Goal: Find contact information: Find contact information

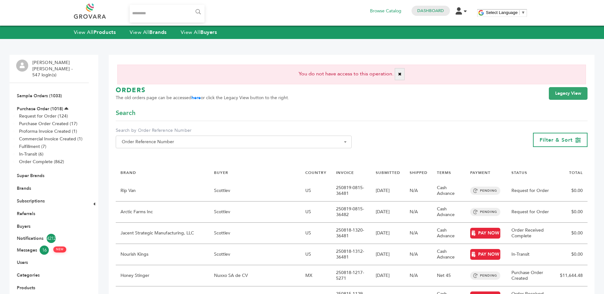
click at [354, 22] on div "****** 0 Browse Catalog Dashboard Edit Account Order Management Sign Out Select…" at bounding box center [302, 12] width 457 height 19
click at [398, 68] on button "✖" at bounding box center [400, 74] width 10 height 12
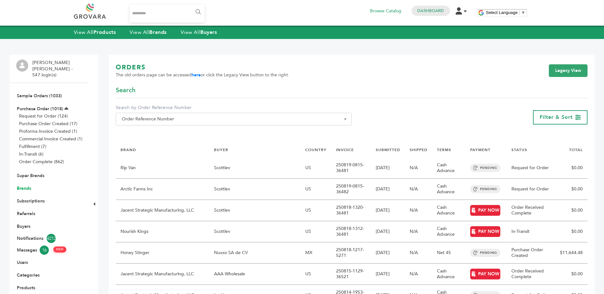
click at [25, 185] on link "Brands" at bounding box center [24, 188] width 14 height 6
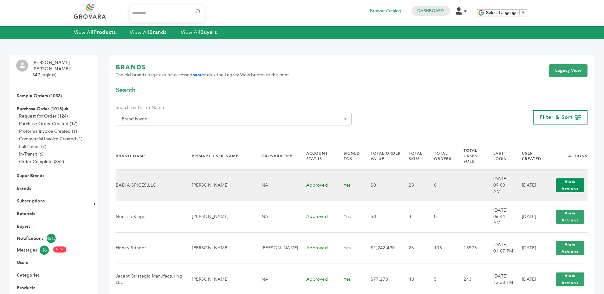
click at [556, 179] on button "View Actions" at bounding box center [570, 186] width 29 height 14
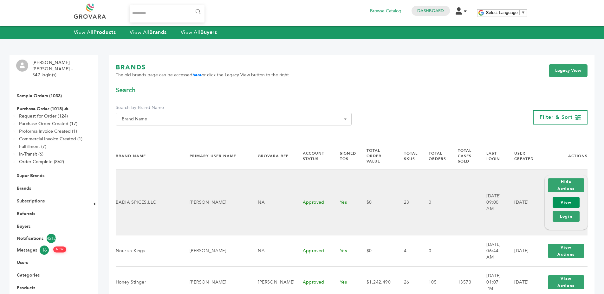
click at [558, 200] on link "View" at bounding box center [566, 202] width 27 height 11
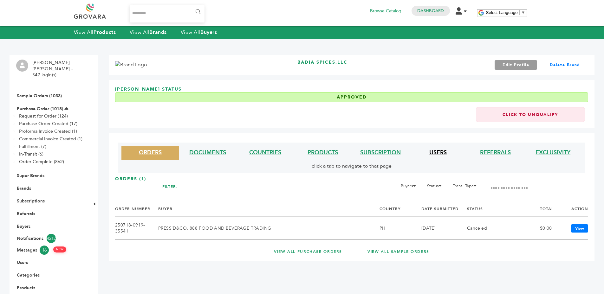
click at [440, 153] on link "USERS" at bounding box center [437, 153] width 17 height 8
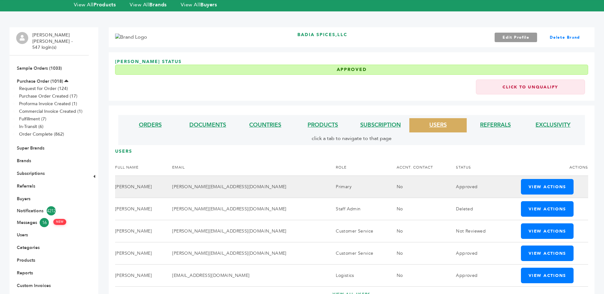
scroll to position [86, 0]
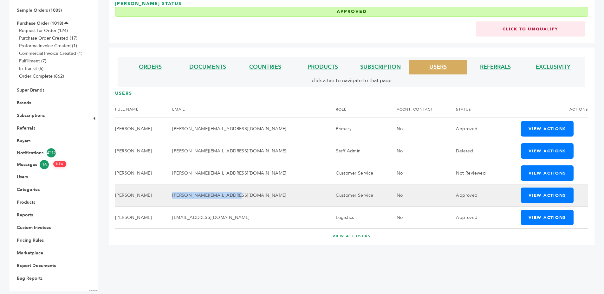
drag, startPoint x: 188, startPoint y: 196, endPoint x: 251, endPoint y: 194, distance: 63.1
click at [251, 194] on td "[PERSON_NAME][EMAIL_ADDRESS][DOMAIN_NAME]" at bounding box center [246, 195] width 164 height 22
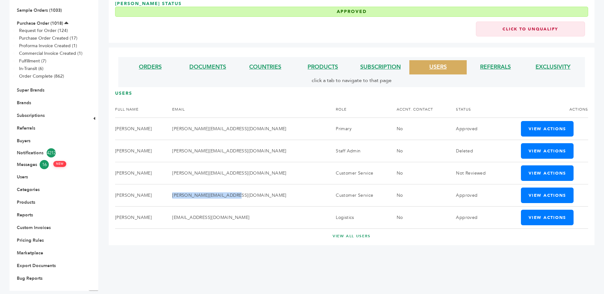
copy td "[PERSON_NAME][EMAIL_ADDRESS][DOMAIN_NAME]"
click at [229, 90] on div "ORDERS DOCUMENTS COUNTRIES PRODUCTS SUBSCRIPTION USERS REFERRALS EXCLUSIVITY cl…" at bounding box center [352, 147] width 486 height 198
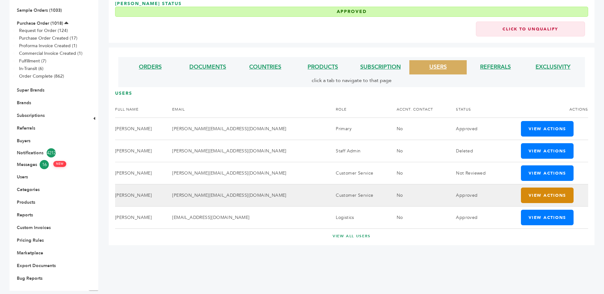
click at [521, 198] on button "View Actions" at bounding box center [547, 196] width 53 height 16
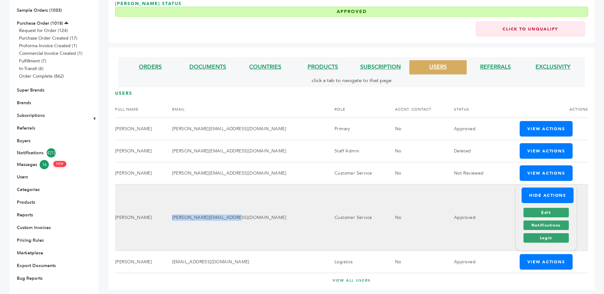
drag, startPoint x: 187, startPoint y: 218, endPoint x: 249, endPoint y: 218, distance: 61.2
click at [249, 218] on td "[PERSON_NAME][EMAIL_ADDRESS][DOMAIN_NAME]" at bounding box center [245, 217] width 162 height 67
click at [164, 226] on td "[PERSON_NAME]" at bounding box center [139, 217] width 49 height 67
drag, startPoint x: 188, startPoint y: 214, endPoint x: 254, endPoint y: 218, distance: 66.1
click at [254, 218] on td "[PERSON_NAME][EMAIL_ADDRESS][DOMAIN_NAME]" at bounding box center [245, 217] width 162 height 67
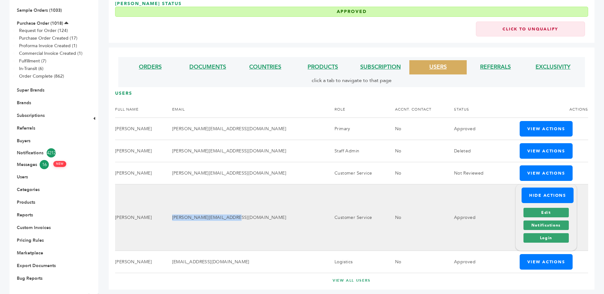
click at [253, 218] on td "[PERSON_NAME][EMAIL_ADDRESS][DOMAIN_NAME]" at bounding box center [245, 217] width 162 height 67
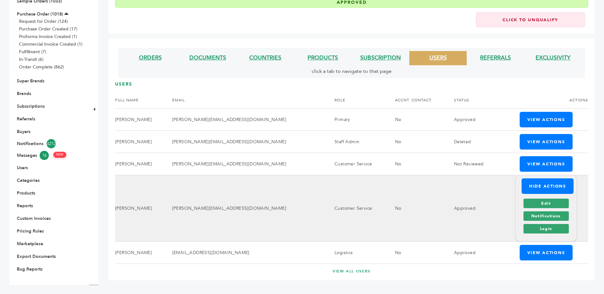
scroll to position [95, 0]
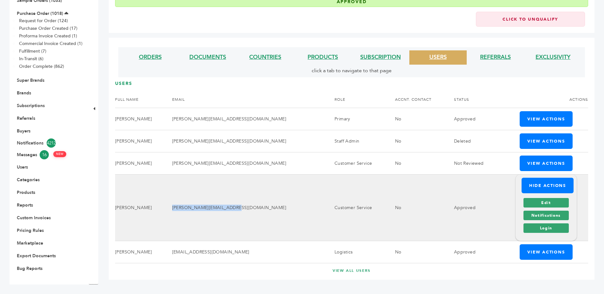
drag, startPoint x: 188, startPoint y: 208, endPoint x: 257, endPoint y: 207, distance: 68.5
click at [257, 207] on td "[PERSON_NAME][EMAIL_ADDRESS][DOMAIN_NAME]" at bounding box center [245, 207] width 162 height 67
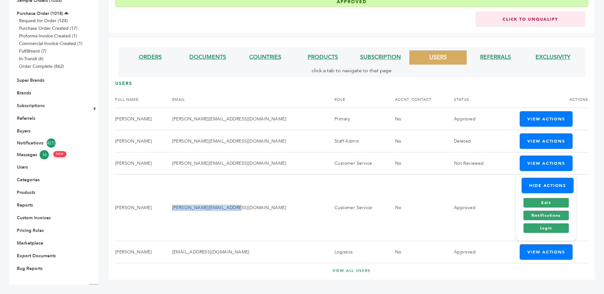
copy td "[PERSON_NAME][EMAIL_ADDRESS][DOMAIN_NAME]"
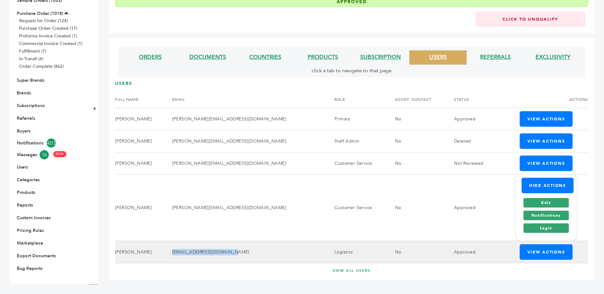
drag, startPoint x: 188, startPoint y: 251, endPoint x: 247, endPoint y: 251, distance: 59.3
click at [247, 251] on td "[EMAIL_ADDRESS][DOMAIN_NAME]" at bounding box center [245, 252] width 162 height 22
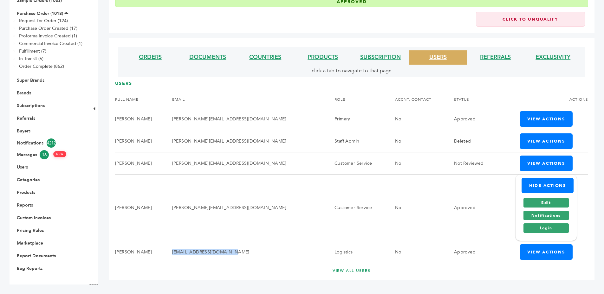
copy td "[EMAIL_ADDRESS][DOMAIN_NAME]"
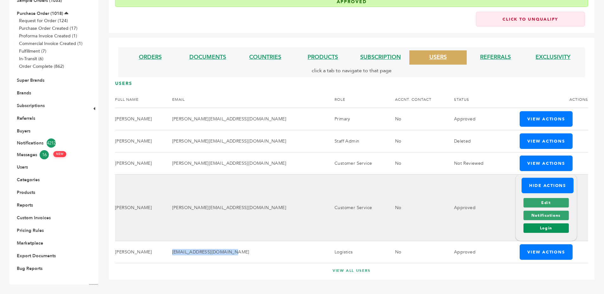
click at [533, 225] on link "Login" at bounding box center [545, 229] width 45 height 10
